Goal: Communication & Community: Answer question/provide support

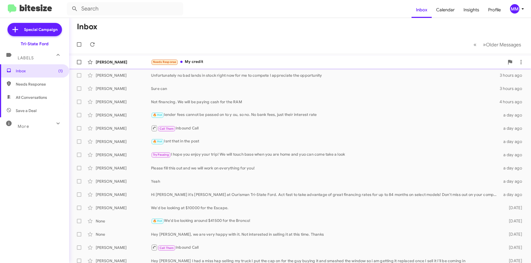
click at [218, 64] on div "Needs Response My credit" at bounding box center [327, 62] width 353 height 6
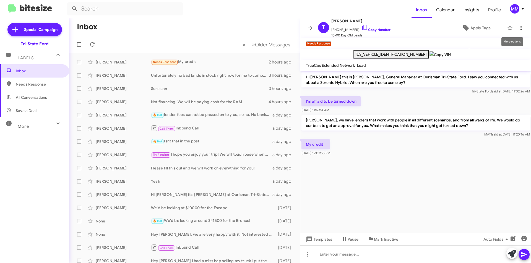
click at [517, 29] on icon at bounding box center [520, 28] width 7 height 7
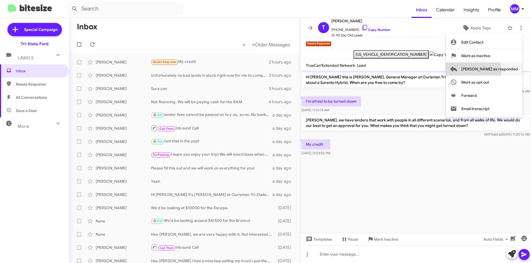
click at [494, 71] on span "[PERSON_NAME] as responded" at bounding box center [489, 68] width 57 height 13
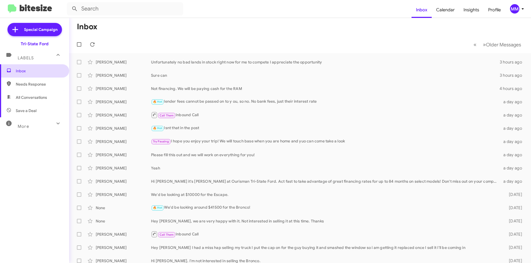
click at [31, 75] on span "Inbox" at bounding box center [34, 70] width 69 height 13
click at [37, 122] on div "More" at bounding box center [28, 124] width 49 height 10
